Goal: Task Accomplishment & Management: Manage account settings

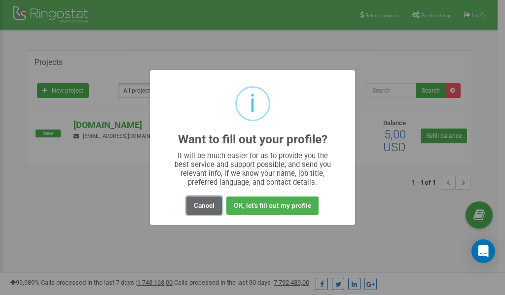
click at [205, 207] on button "Cancel" at bounding box center [203, 206] width 35 height 18
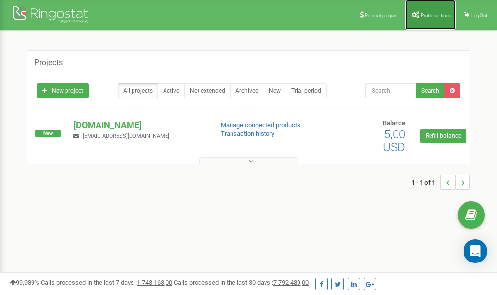
click at [429, 13] on span "Profile settings" at bounding box center [436, 15] width 30 height 5
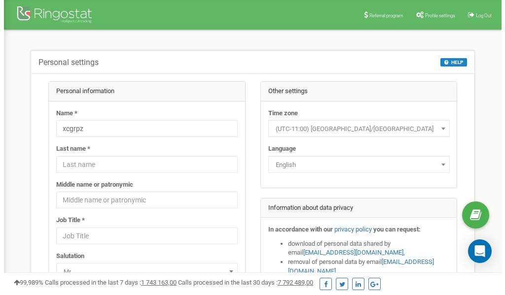
scroll to position [49, 0]
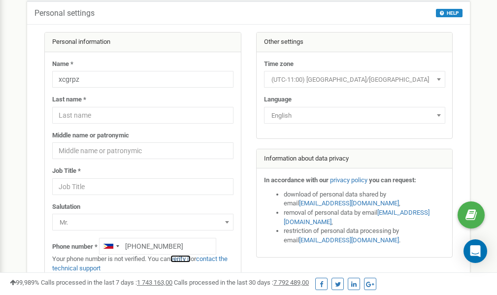
click at [186, 259] on link "verify it" at bounding box center [181, 258] width 20 height 7
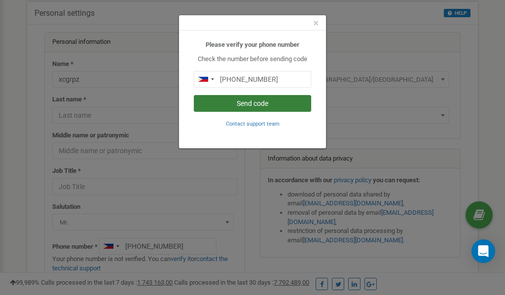
click at [264, 103] on button "Send code" at bounding box center [252, 103] width 117 height 17
